Goal: Answer question/provide support

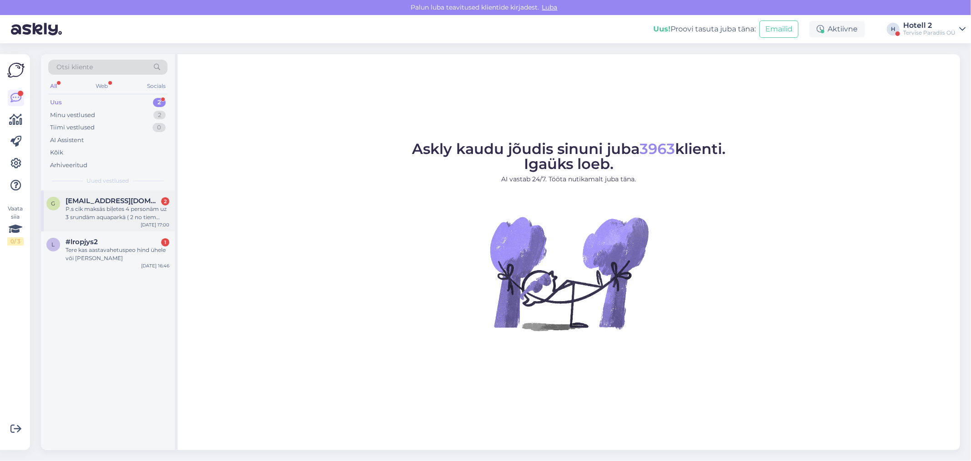
click at [129, 219] on div "P.s cik maksās biļetes 4 personām uz 3 srundām aquaparkā ( 2 no tiem studenti)" at bounding box center [118, 213] width 104 height 16
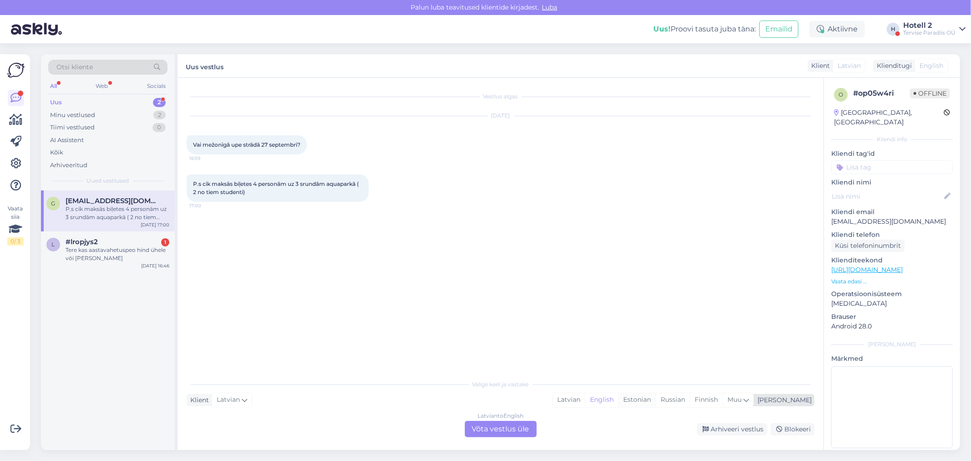
click at [656, 394] on div "Estonian" at bounding box center [636, 400] width 37 height 14
click at [493, 425] on div "Latvian to Estonian Võta vestlus üle" at bounding box center [501, 429] width 72 height 16
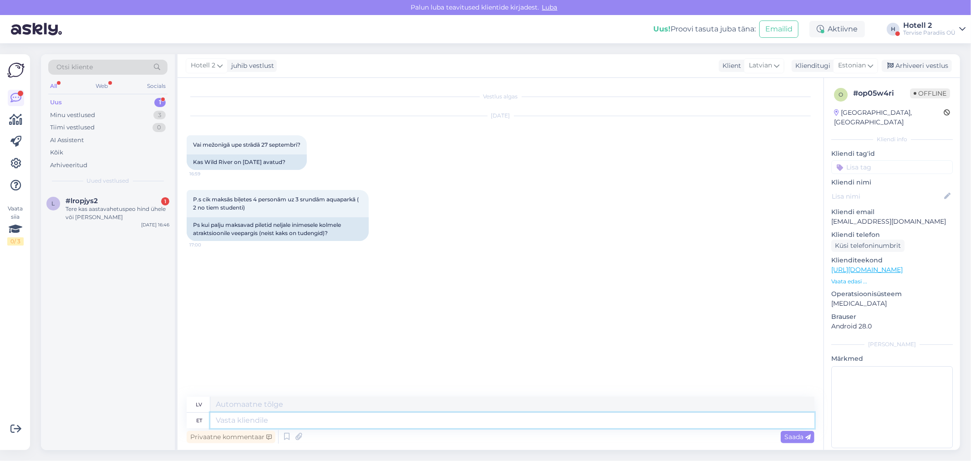
click at [225, 422] on textarea at bounding box center [512, 419] width 604 height 15
type textarea "Tere"
type textarea "Sveiki"
type textarea "Tere!"
type textarea "Sveiki!"
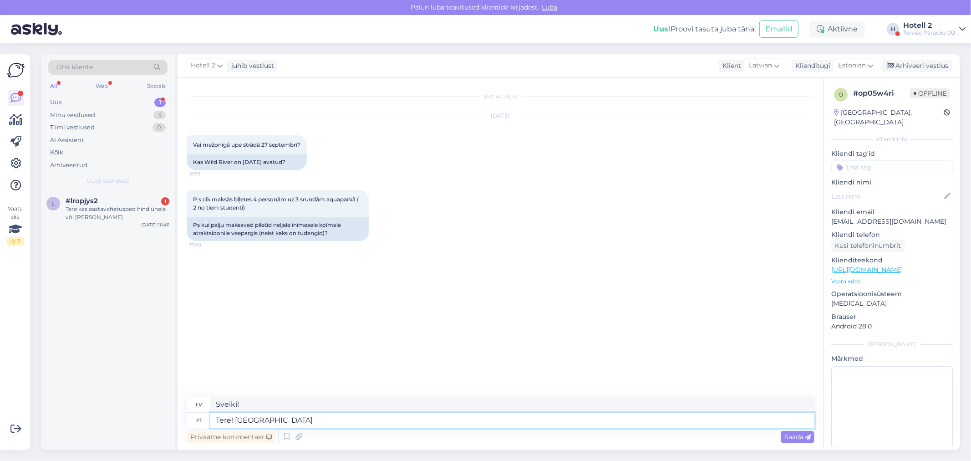
type textarea "Tere! Veekeskusega s"
type textarea "Sveiki! Ar akvaparku"
type textarea "Tere! Veekeskusega seonduvate"
type textarea "Sveiki! Lai iegūtu informāciju par akvaparku"
type textarea "Tere! Veekeskusega seonduvate küsimustega"
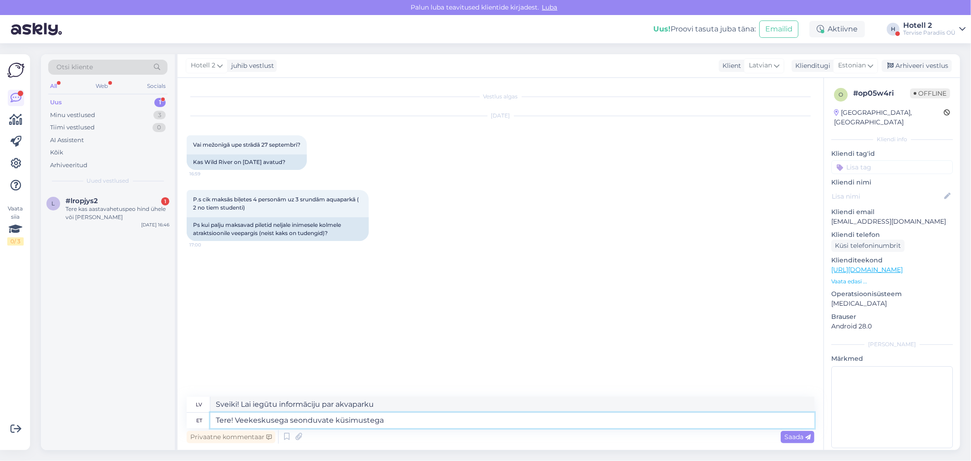
type textarea "Sveiki! Jautājumi par akvaparku"
type textarea "Tere! Veekeskusega seonduvate küsimustega pöörduge"
type textarea "Sveiki! Jautājumu gadījumā par akvaparku, lūdzu, sazinieties ar"
type textarea "Tere! Veekeskusega seonduvate küsimustega pöörduge emailile"
type textarea "Sveiki! Jautājumu gadījumā par akvaparku, lūdzu, sazinieties ar mums pa e-pastu."
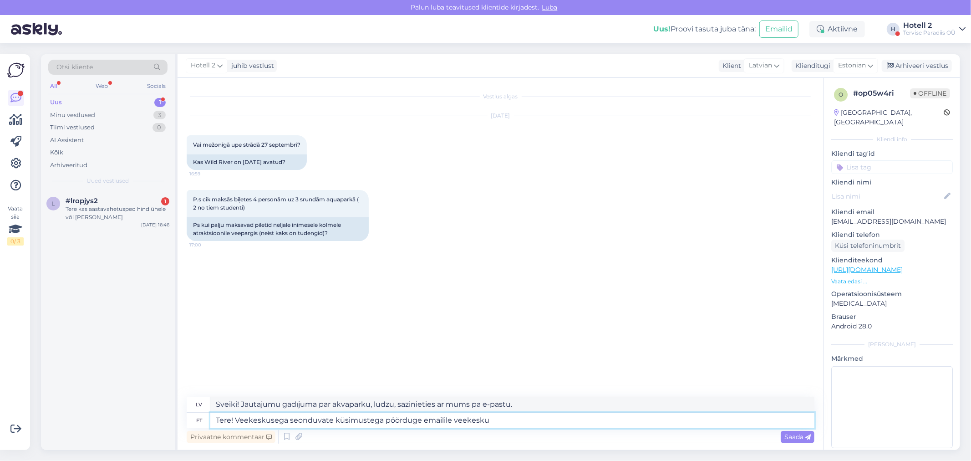
type textarea "Tere! Veekeskusega seonduvate küsimustega pöörduge emailile veekeskus"
type textarea "Sveiki! Jautājumu gadījumā par akvaparku, lūdzu, sazinieties ar mums, rakstot u…"
type textarea "Tere! Veekeskusega seonduvate küsimustega pöörduge emailile veekeskus@sp"
type textarea "Sveiki! Jautājumu gadījumā par ūdens centru, lūdzu, sazinieties ar mums, raksto…"
type textarea "Tere! Veekeskusega seonduvate küsimustega pöörduge emailile veekeskus@spa.ee"
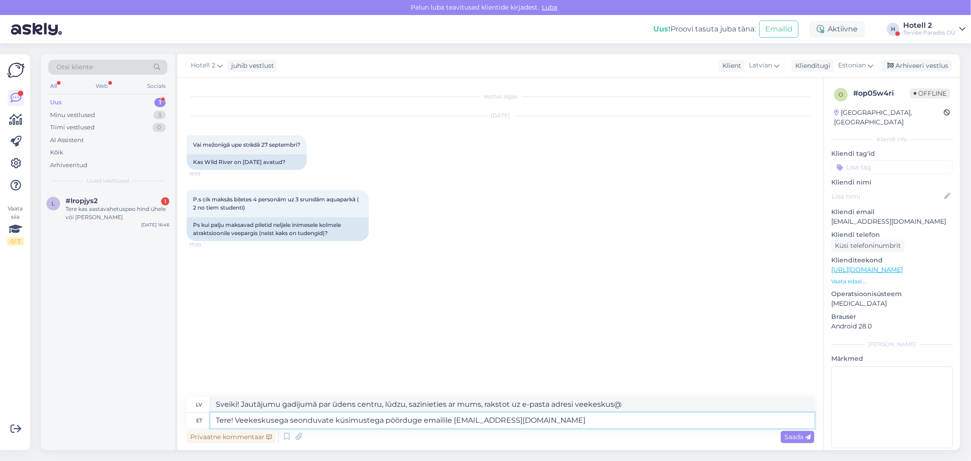
type textarea "Sveiki! Jautājumu gadījumā par ūdens centru, lūdzu, sazinieties ar mums pa e-pa…"
type textarea "Tere! Veekeskusega seonduvate küsimustega pöörduge emailile veekeskus@spa.ee"
click at [797, 432] on div "Saada" at bounding box center [798, 437] width 34 height 12
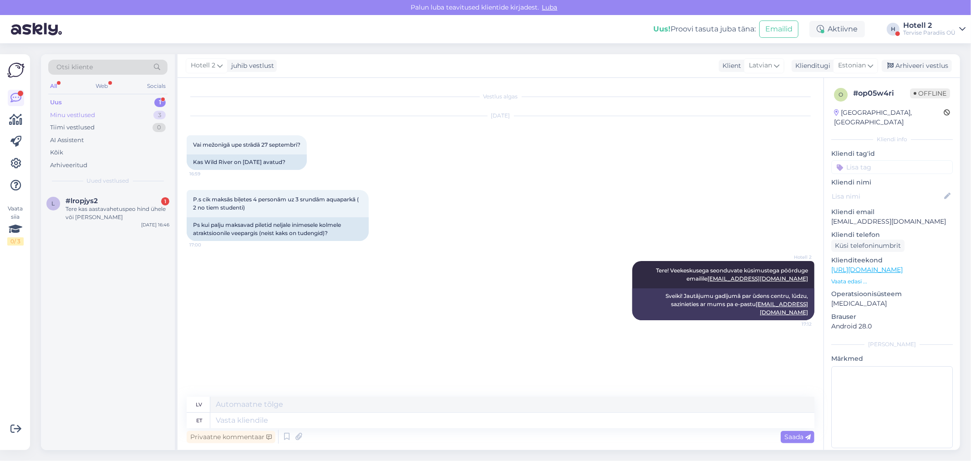
click at [108, 111] on div "Minu vestlused 3" at bounding box center [107, 115] width 119 height 13
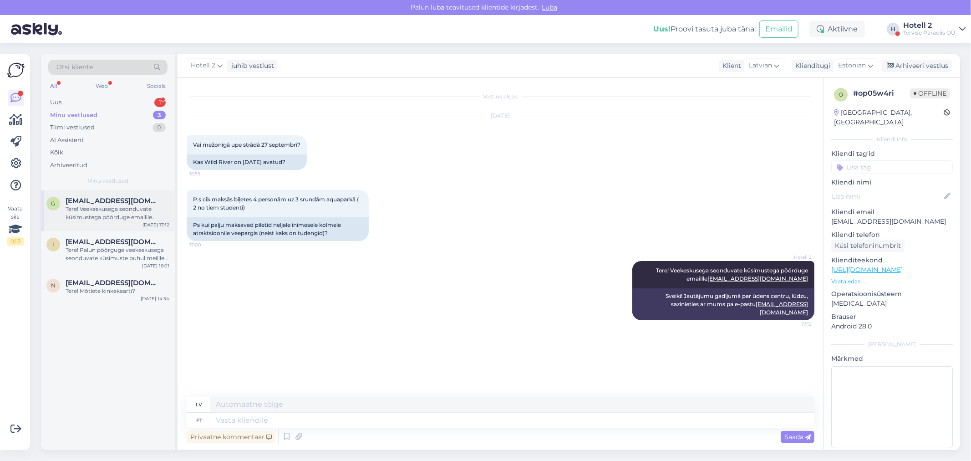
click at [107, 202] on span "gaujas_bebrs@inbox.lv" at bounding box center [113, 201] width 95 height 8
click at [117, 245] on span "indra87@inbox.lv" at bounding box center [113, 242] width 95 height 8
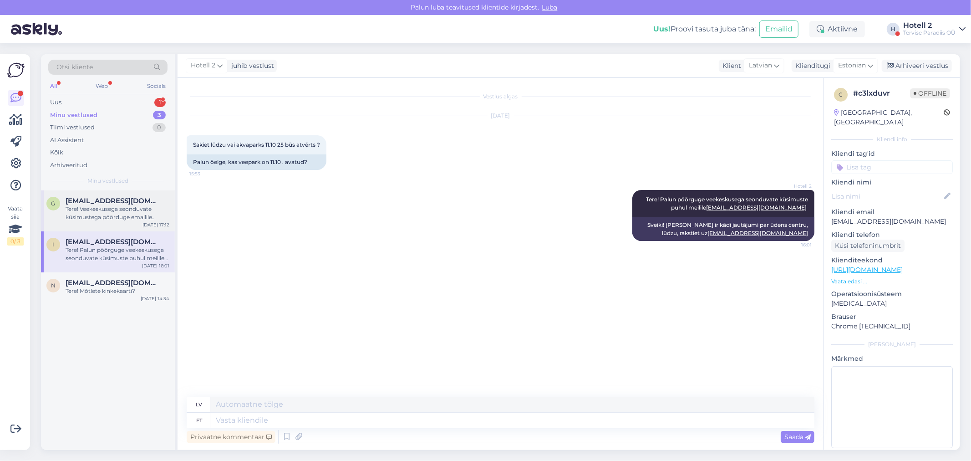
click at [120, 211] on div "Tere! Veekeskusega seonduvate küsimustega pöörduge emailile veekeskus@spa.ee" at bounding box center [118, 213] width 104 height 16
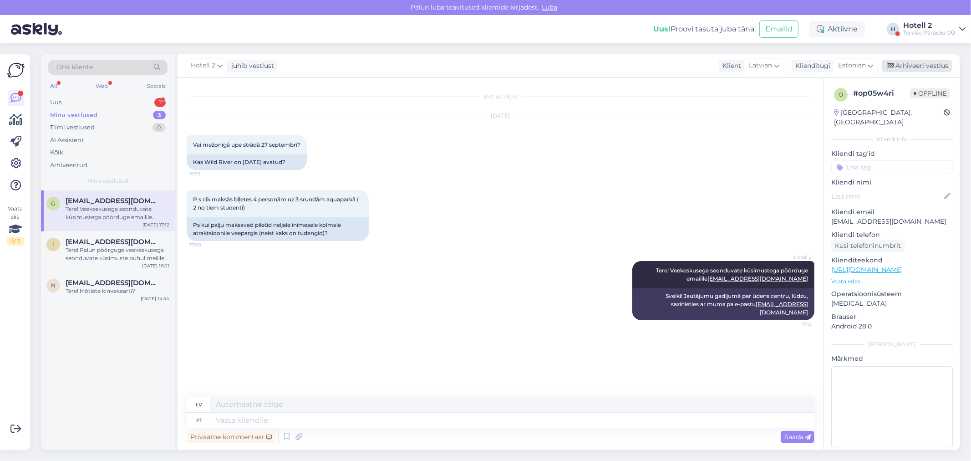
click at [893, 66] on icon at bounding box center [890, 66] width 6 height 6
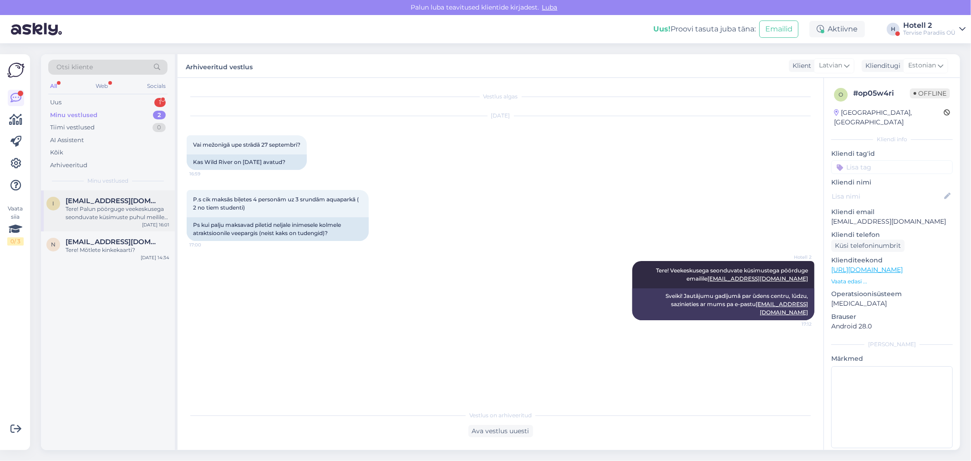
click at [117, 212] on div "Tere! Palun pöörguge veekeskusega seonduvate küsimuste puhul meilile veekeskus@…" at bounding box center [118, 213] width 104 height 16
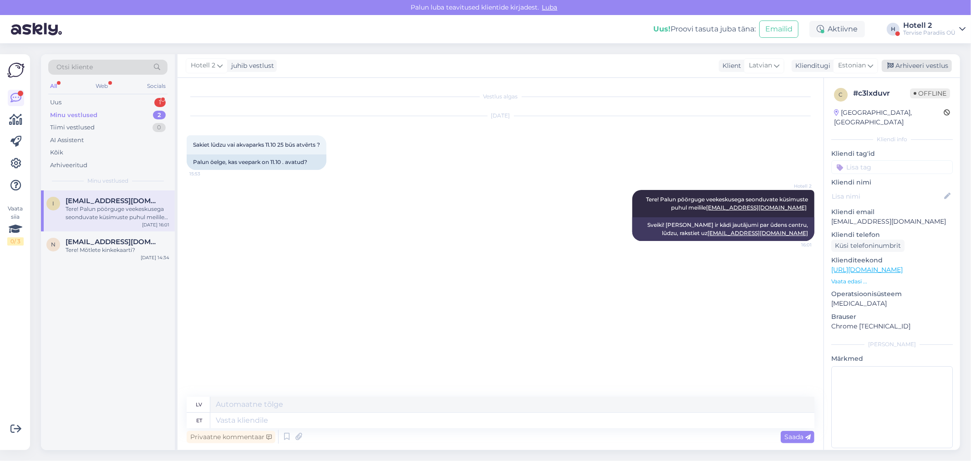
click at [916, 64] on div "Arhiveeri vestlus" at bounding box center [917, 66] width 70 height 12
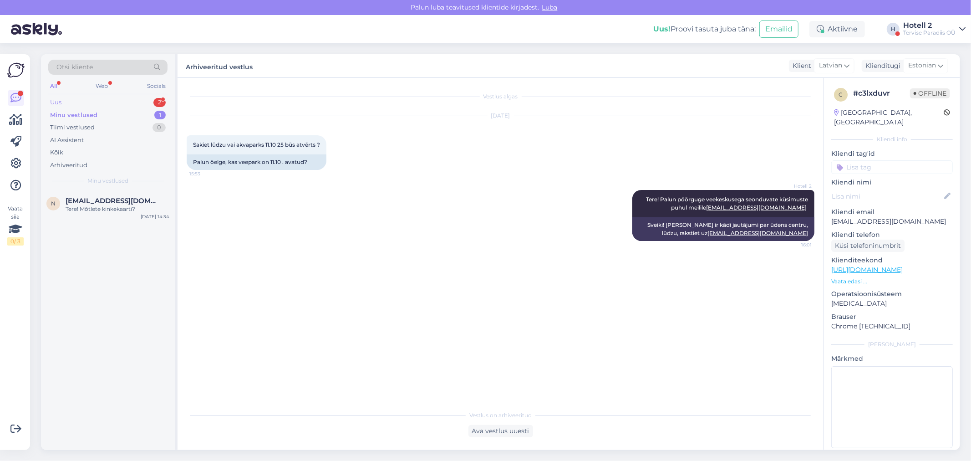
click at [106, 98] on div "Uus 2" at bounding box center [107, 102] width 119 height 13
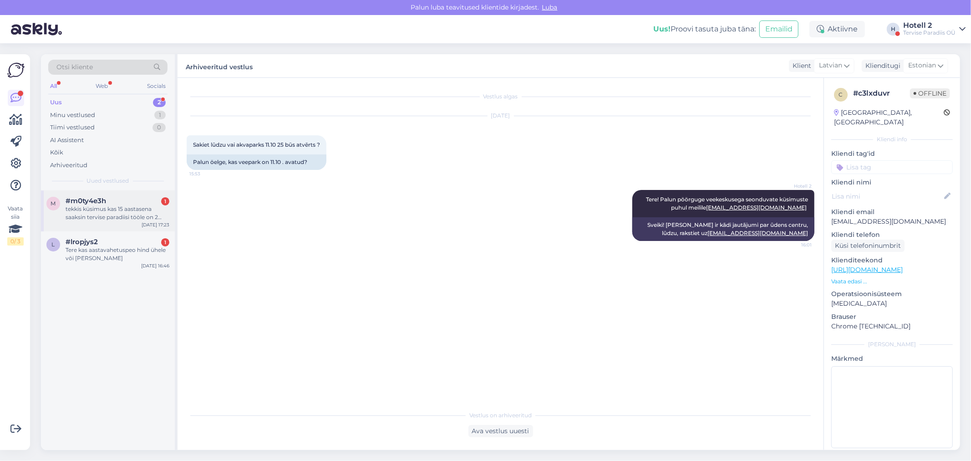
click at [129, 215] on div "tekkis küsimus kas 15 aastasena saaksin tervise paradiisi tööle on 2 aastat kog…" at bounding box center [118, 213] width 104 height 16
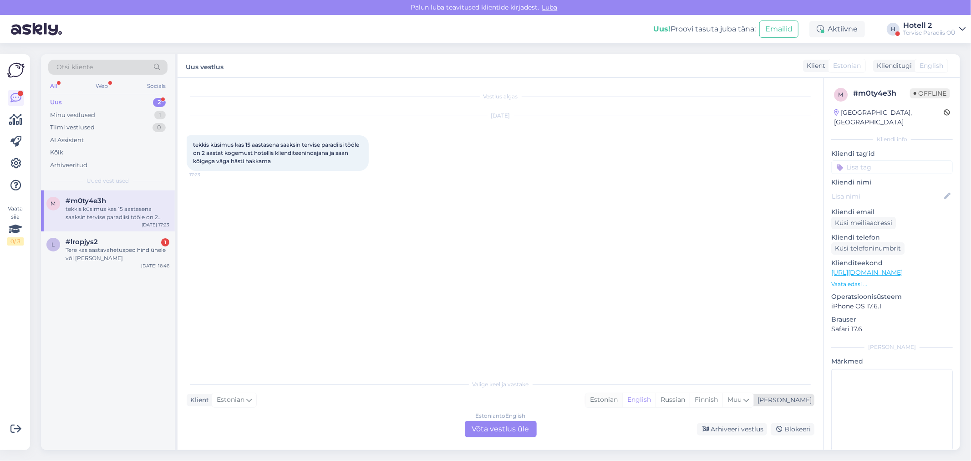
click at [622, 397] on div "Estonian" at bounding box center [603, 400] width 37 height 14
click at [499, 433] on div "Estonian to Estonian Võta vestlus üle" at bounding box center [501, 429] width 72 height 16
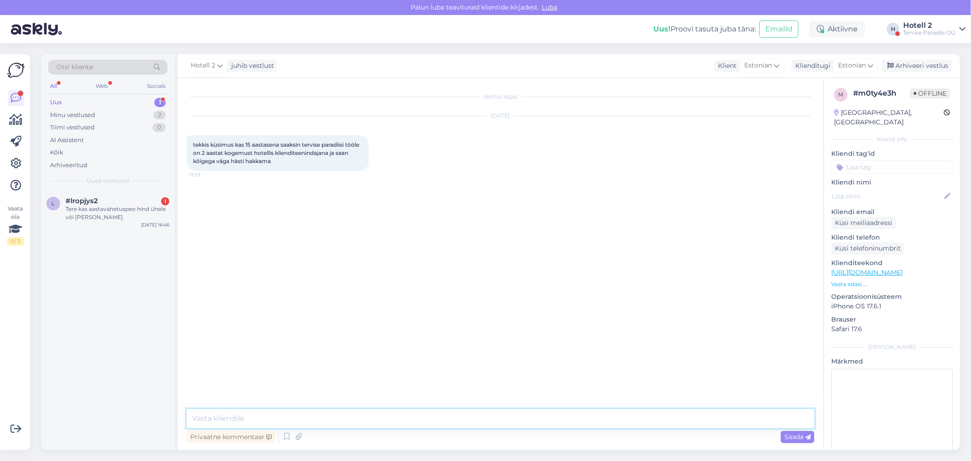
click at [300, 416] on textarea at bounding box center [501, 418] width 628 height 19
type textarea "Tere! Kõik kontaktid leiate meie kodulehelt,."
type textarea "Võite personalijuhile kirjutada"
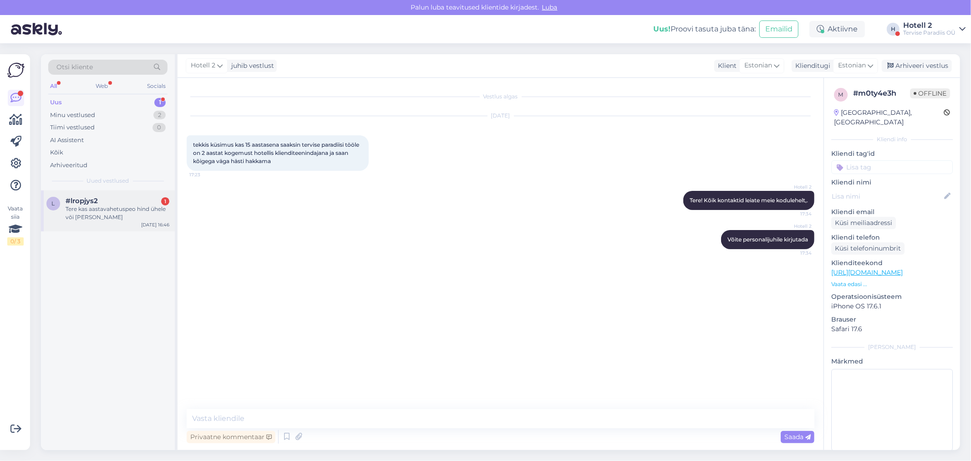
click at [129, 217] on div "Tere kas aastavahetuspeo hind ühele või [PERSON_NAME]" at bounding box center [118, 213] width 104 height 16
